Goal: Navigation & Orientation: Find specific page/section

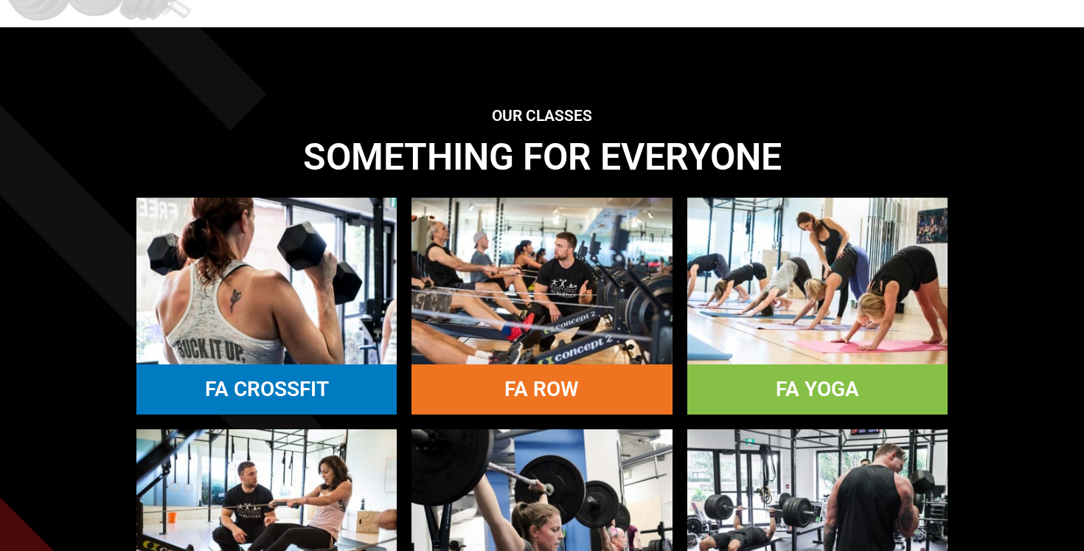
scroll to position [1240, 0]
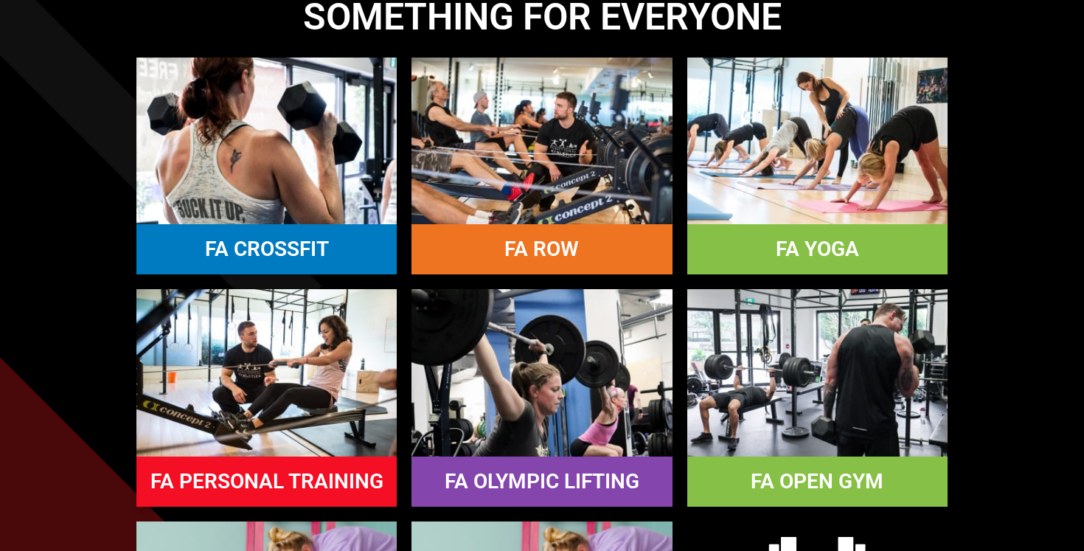
click at [844, 491] on link "FA OPEN GYM" at bounding box center [817, 481] width 133 height 24
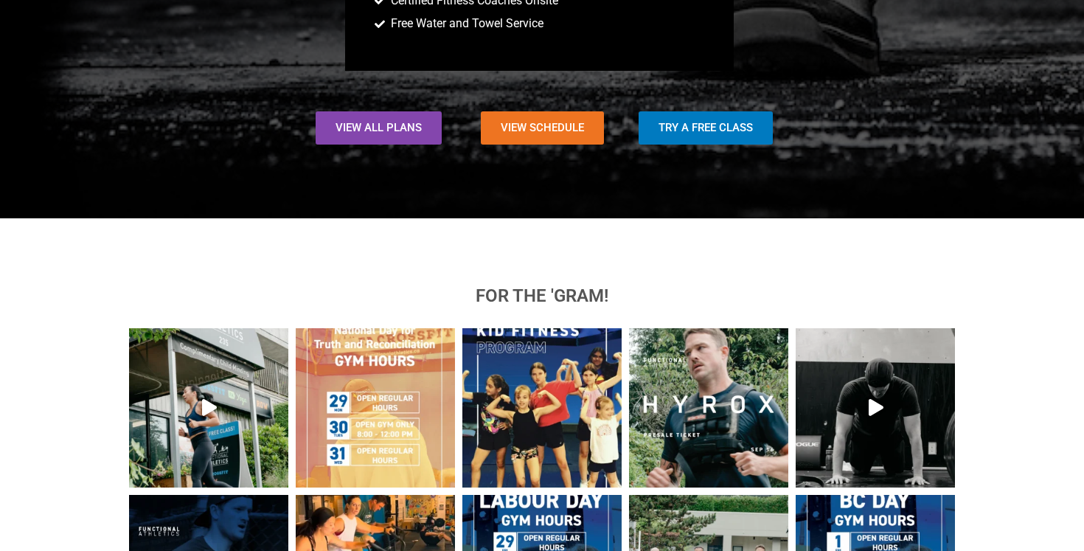
scroll to position [1660, 0]
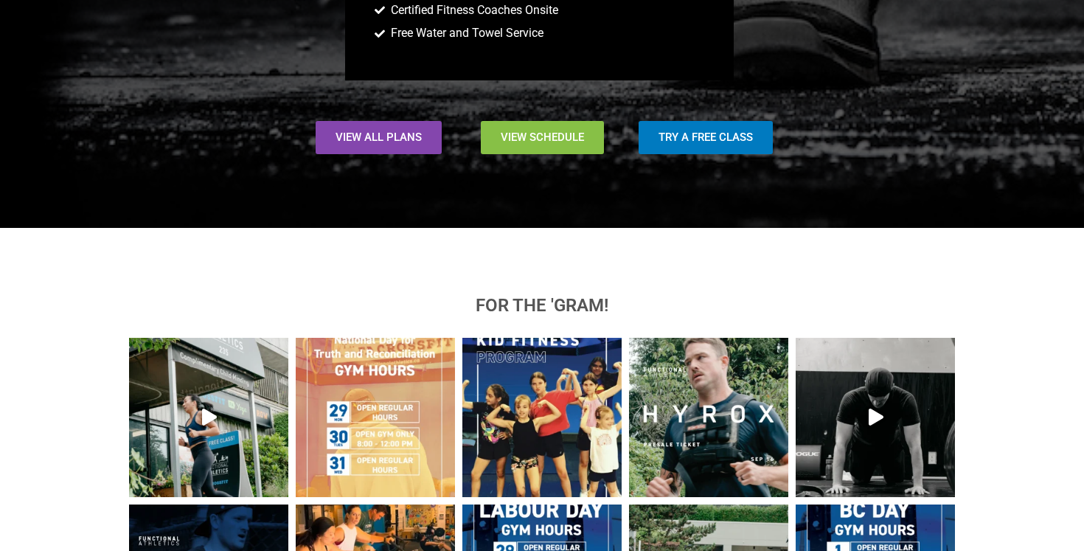
click at [555, 128] on link "View Schedule" at bounding box center [542, 137] width 123 height 33
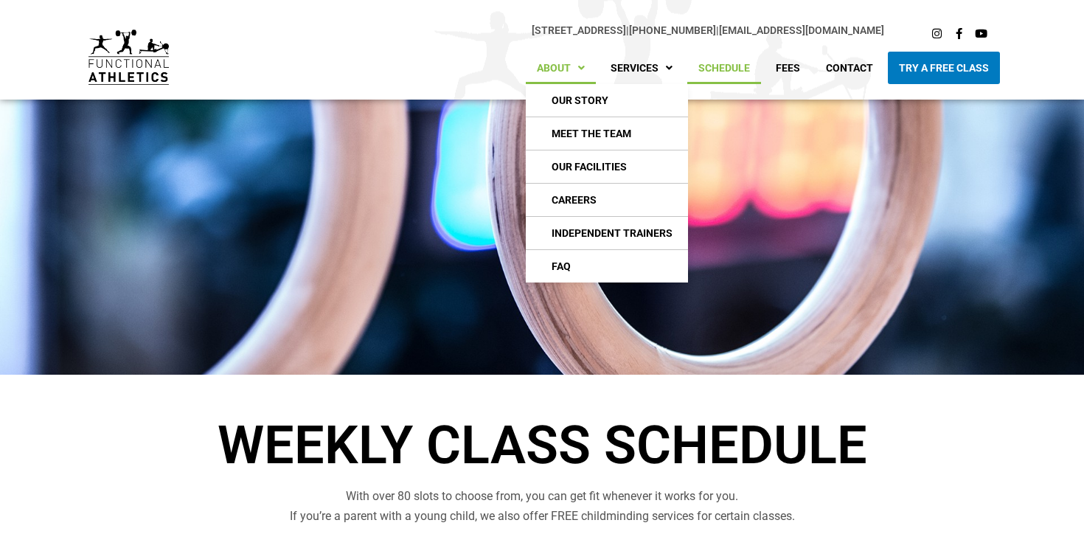
click at [561, 65] on link "About" at bounding box center [561, 68] width 70 height 32
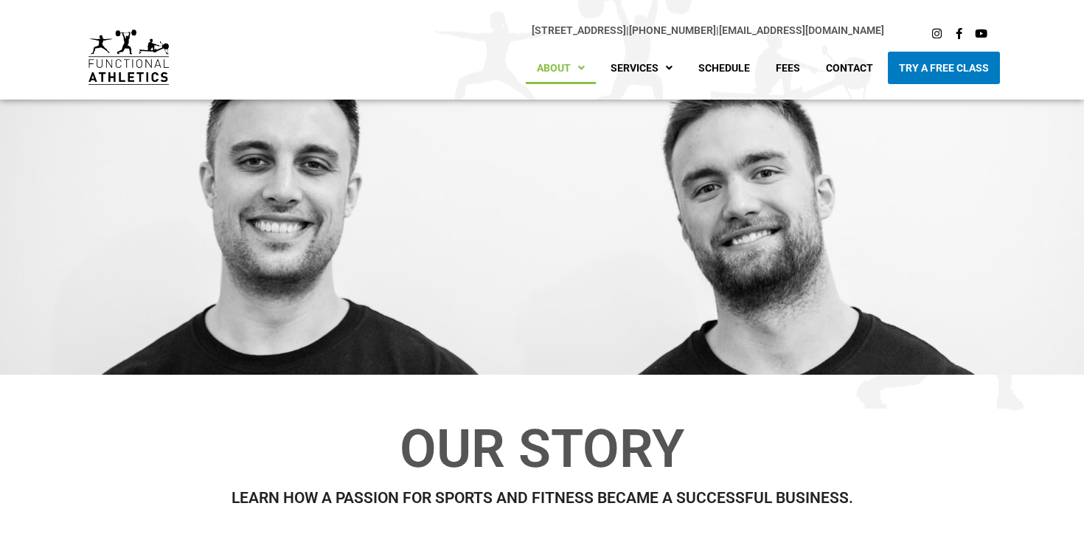
click at [602, 165] on div at bounding box center [542, 238] width 1084 height 276
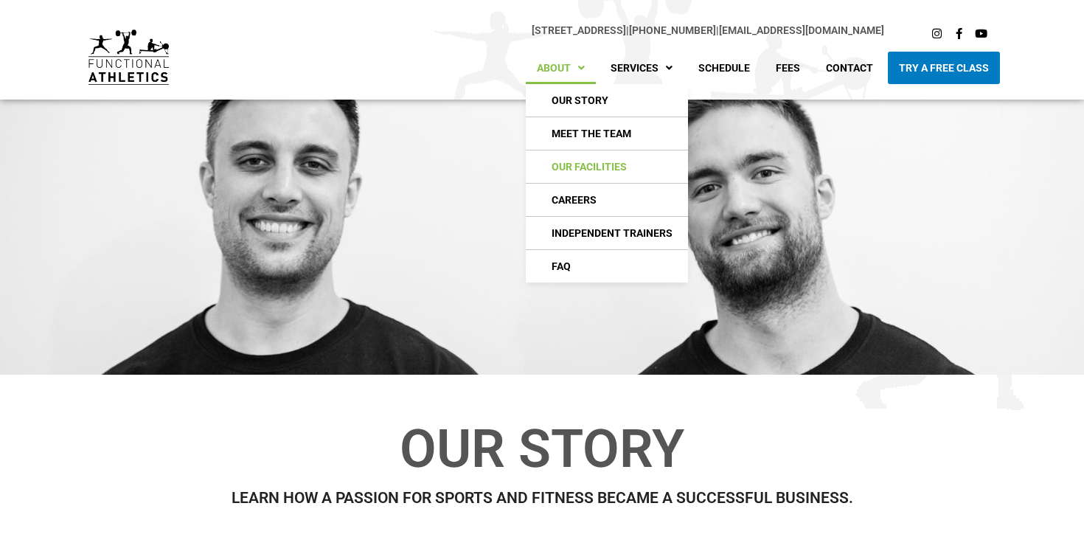
click at [581, 170] on link "Our Facilities" at bounding box center [607, 166] width 162 height 32
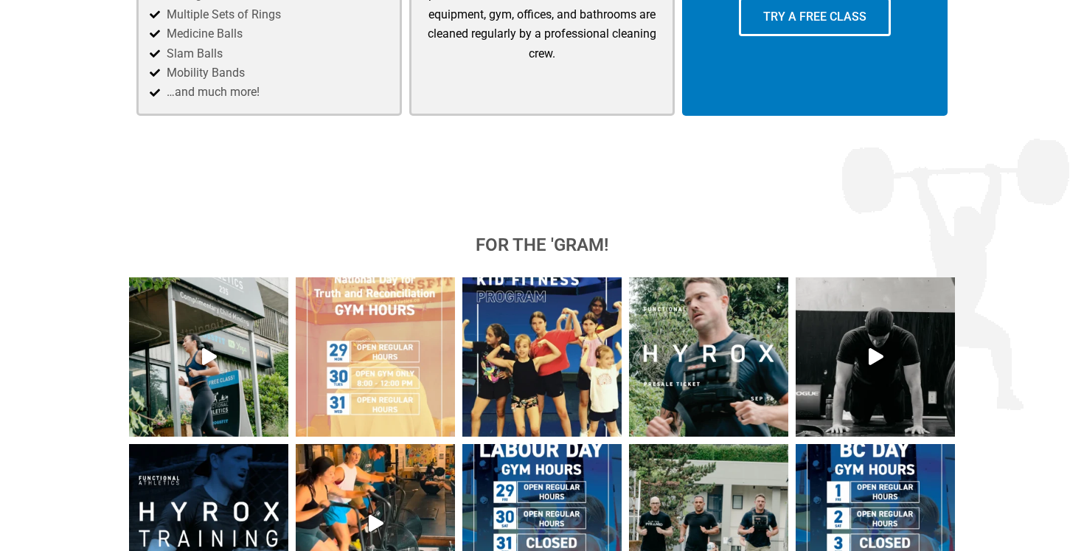
scroll to position [1308, 0]
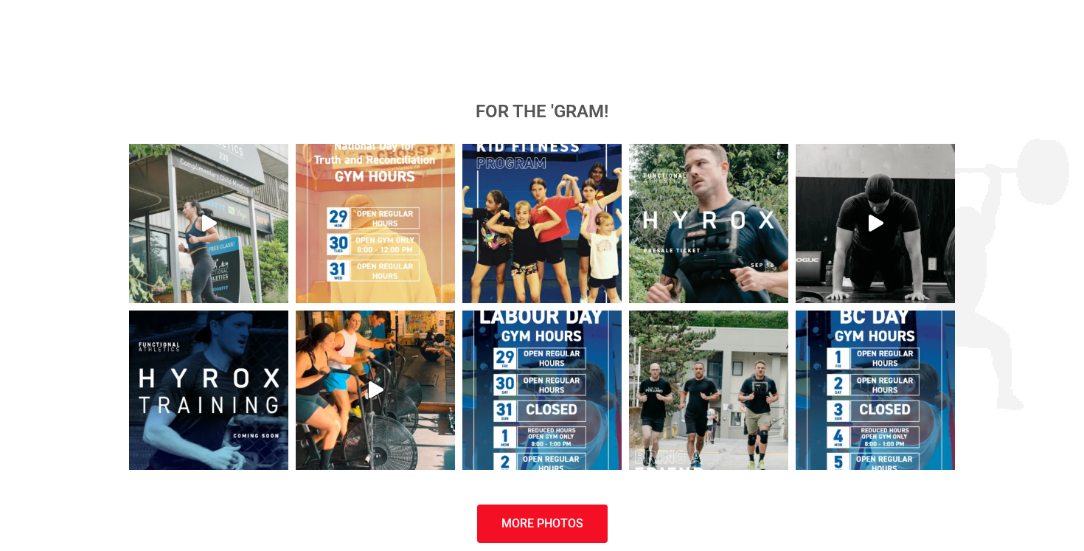
click at [207, 224] on icon "Play" at bounding box center [209, 223] width 15 height 17
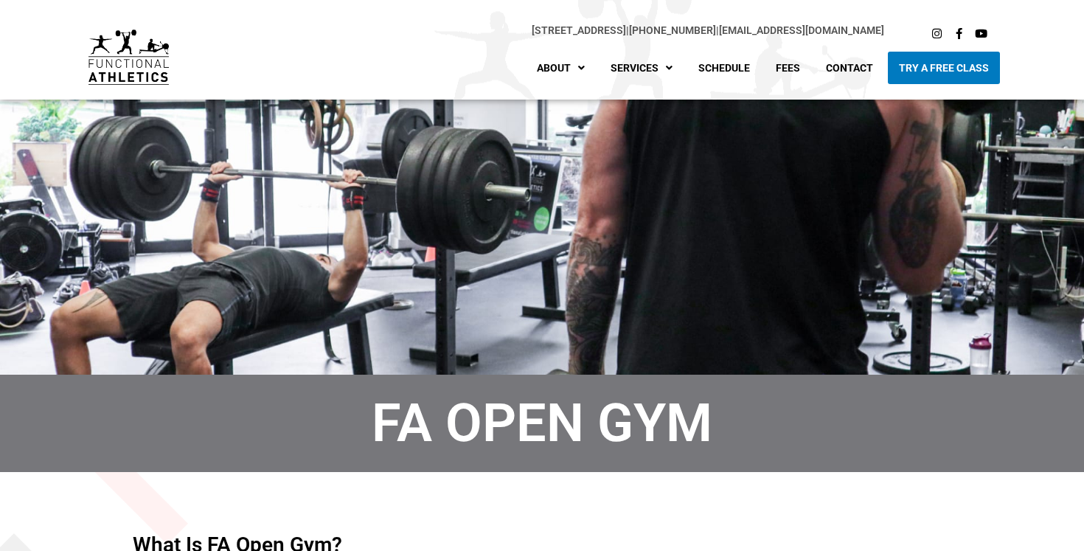
scroll to position [1660, 0]
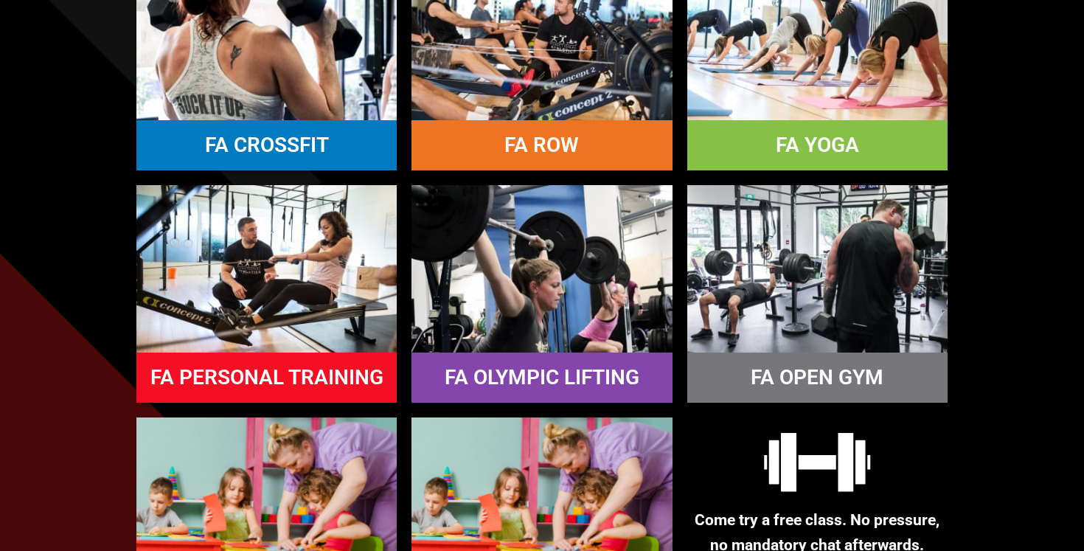
scroll to position [1346, 0]
